Goal: Check status: Check status

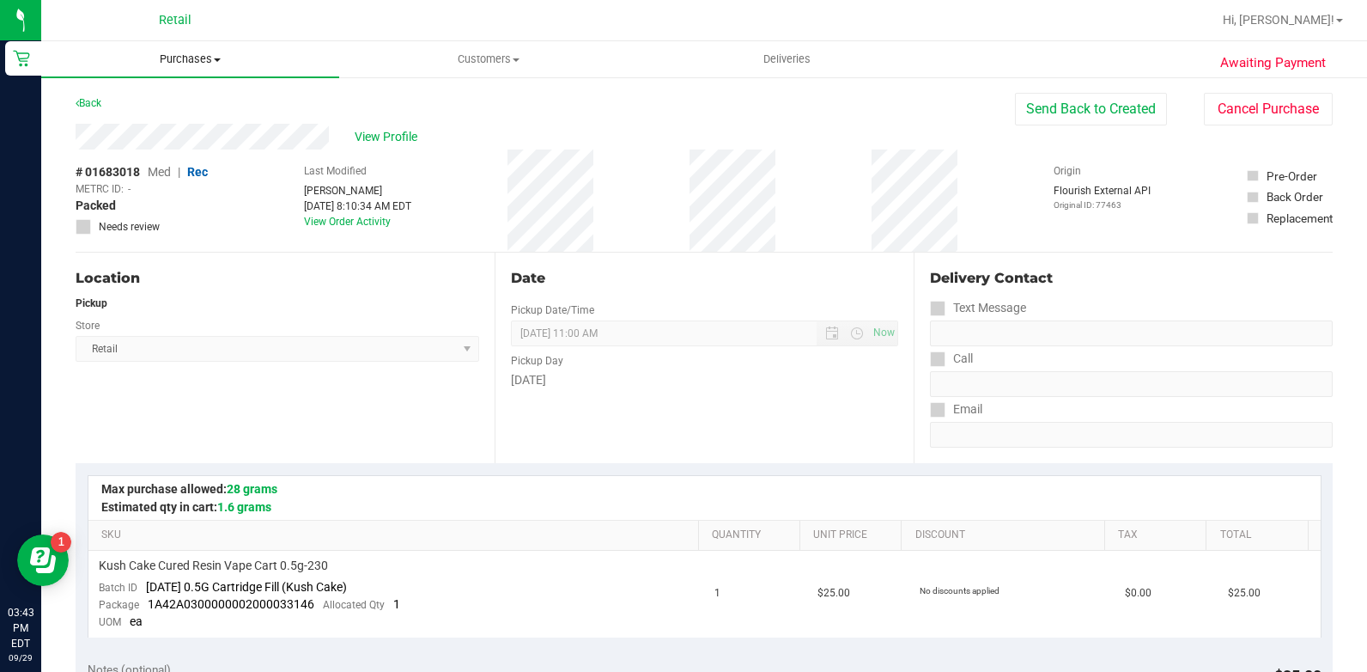
scroll to position [172, 0]
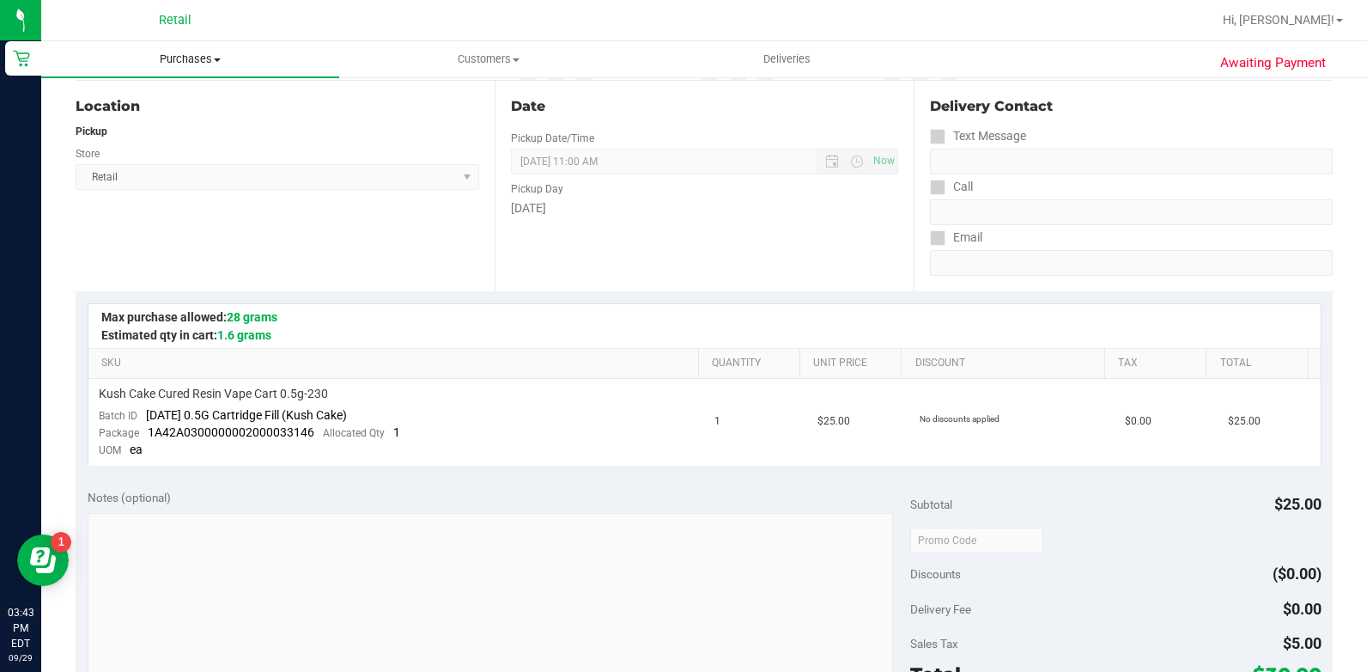
click at [195, 63] on span "Purchases" at bounding box center [190, 59] width 298 height 15
click at [129, 147] on span "All purchases" at bounding box center [102, 144] width 122 height 15
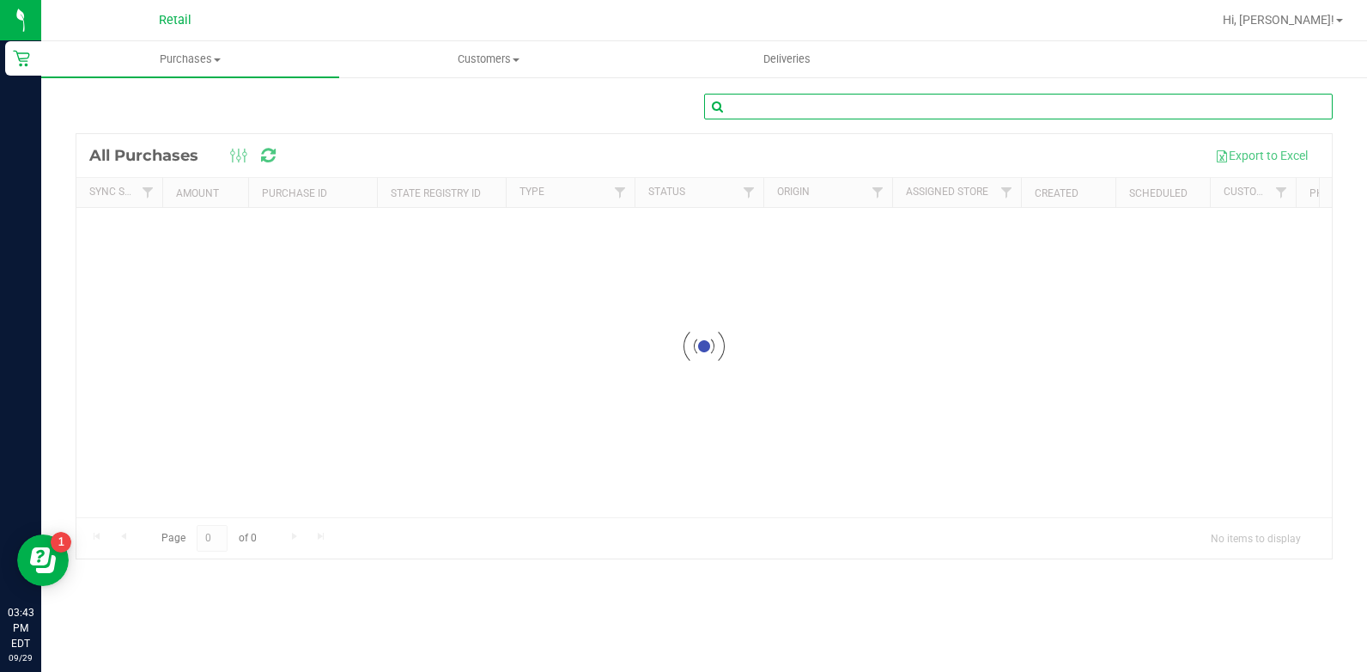
click at [911, 115] on input "text" at bounding box center [1018, 107] width 629 height 26
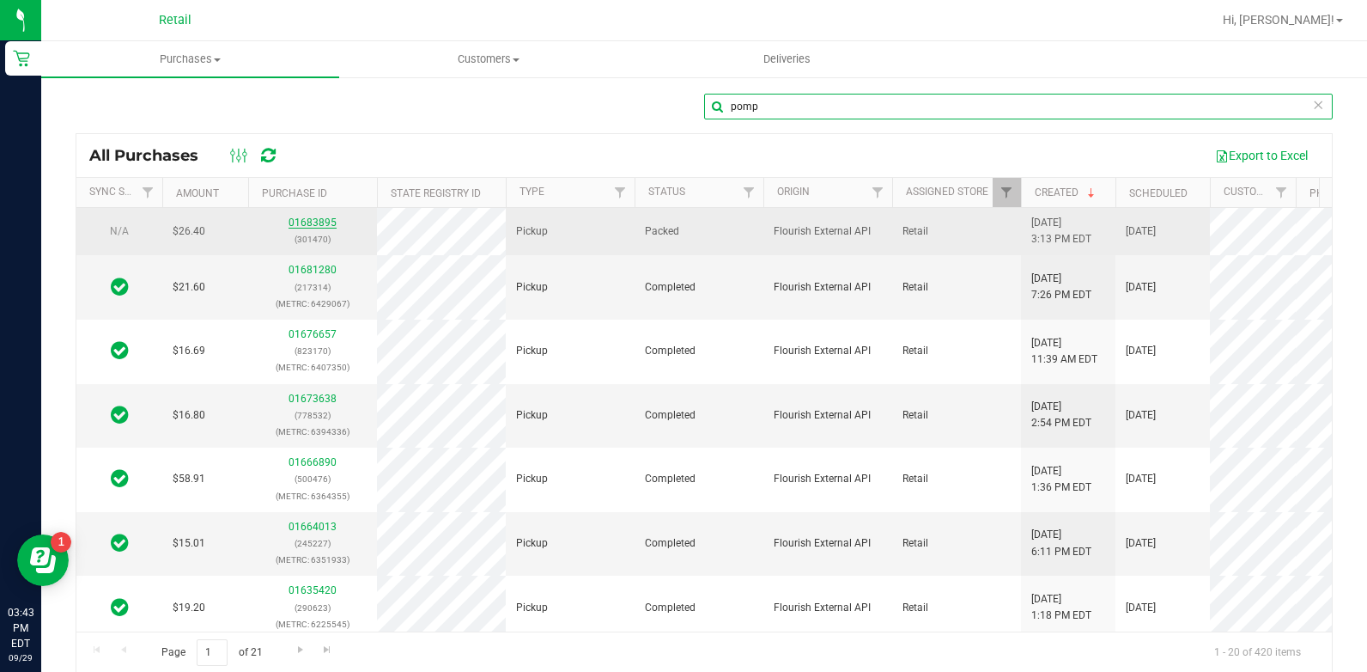
type input "pomp"
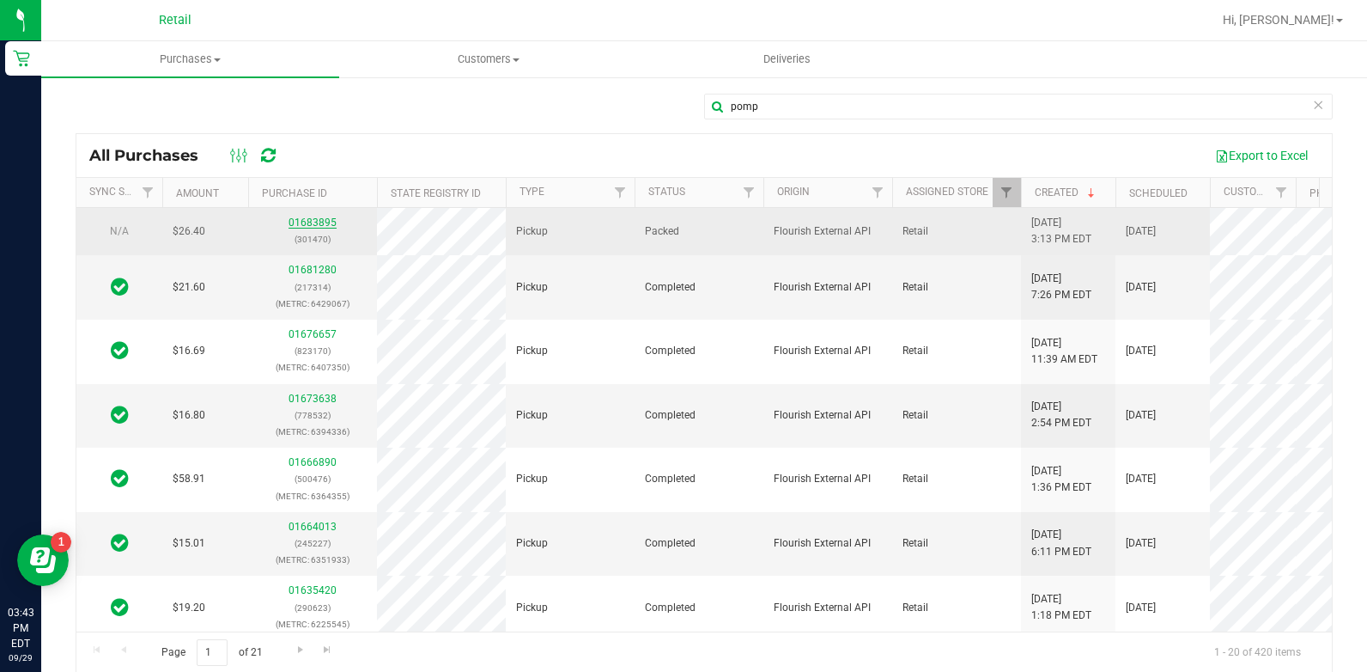
click at [312, 226] on link "01683895" at bounding box center [313, 222] width 48 height 12
